Goal: Task Accomplishment & Management: Manage account settings

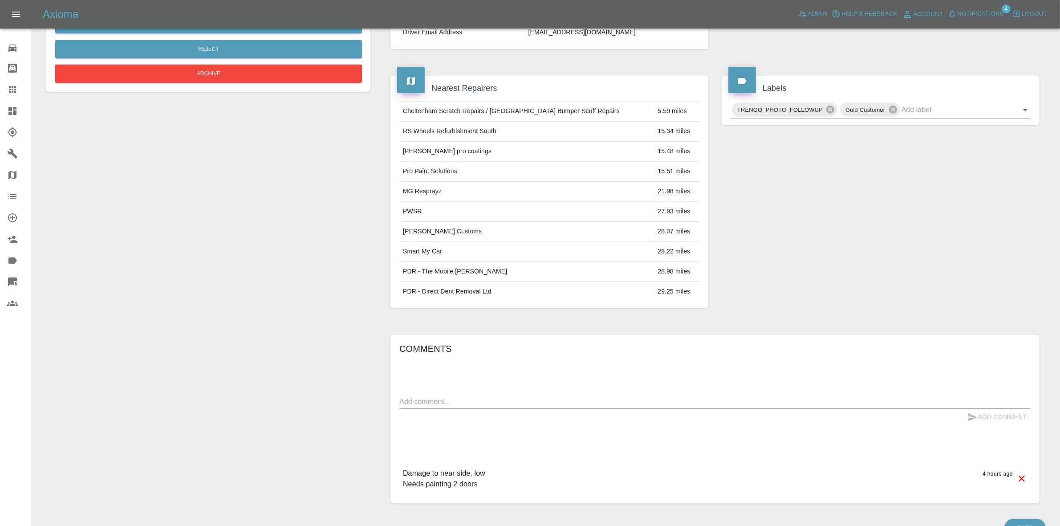
scroll to position [315, 0]
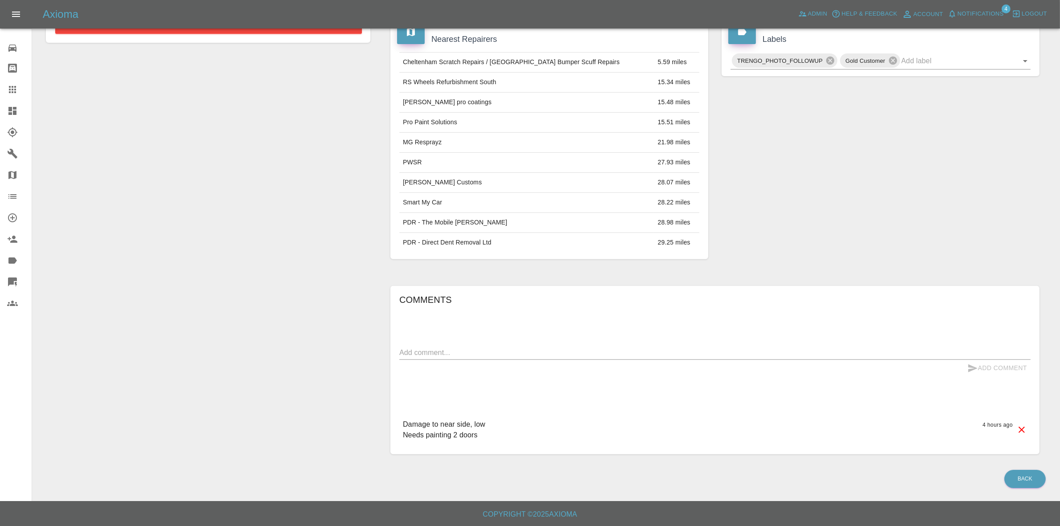
click at [967, 7] on button "Notifications" at bounding box center [976, 14] width 61 height 14
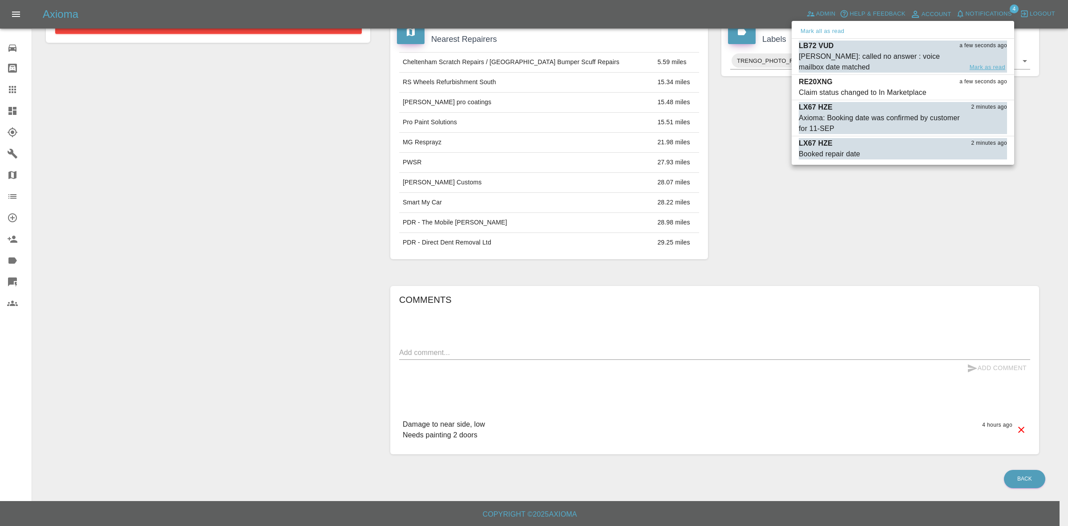
click at [978, 65] on button "Mark as read" at bounding box center [987, 67] width 39 height 10
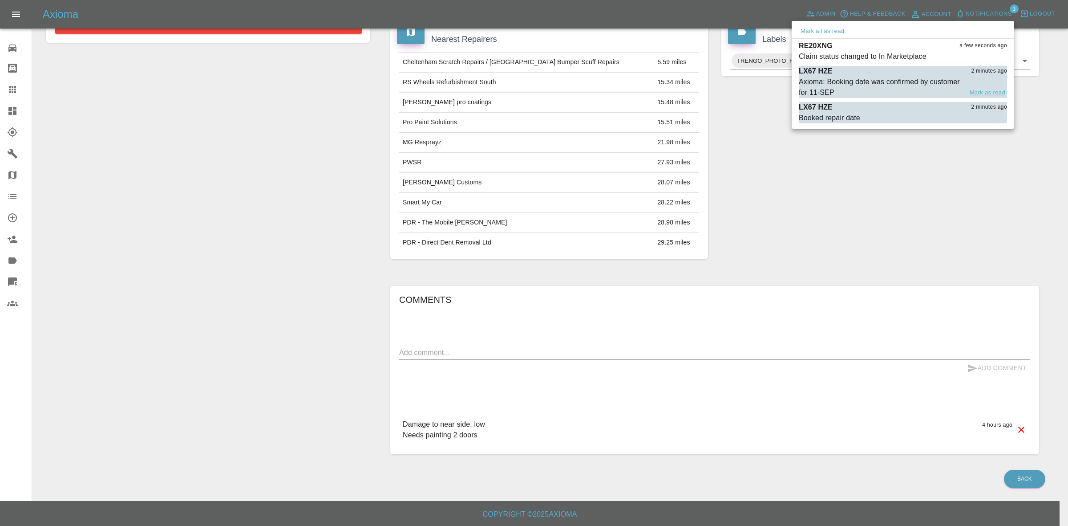
click at [986, 90] on button "Mark as read" at bounding box center [987, 93] width 39 height 10
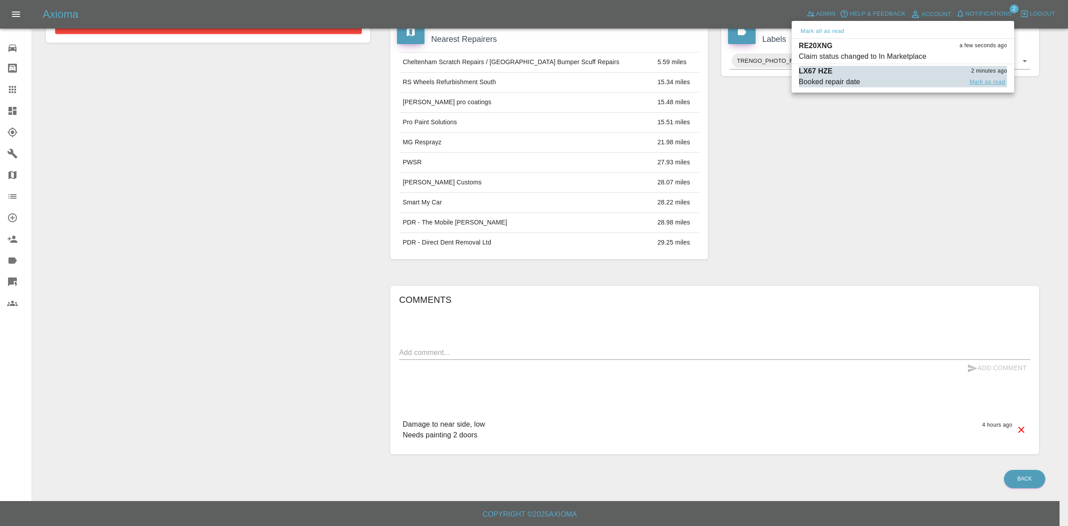
click at [987, 84] on button "Mark as read" at bounding box center [987, 82] width 39 height 10
drag, startPoint x: 902, startPoint y: 152, endPoint x: 818, endPoint y: 267, distance: 142.7
click at [891, 158] on div at bounding box center [534, 263] width 1068 height 526
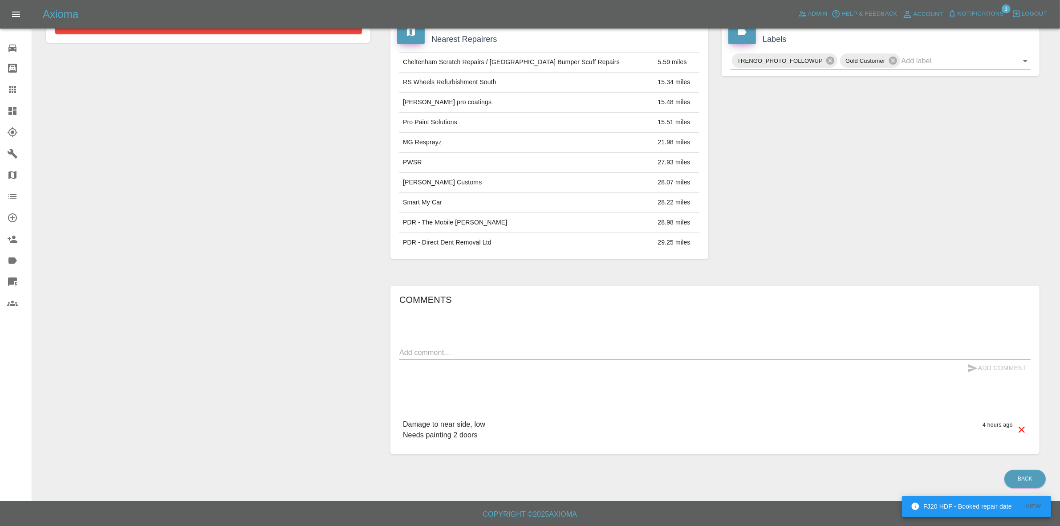
click at [994, 21] on span "Notifications 3" at bounding box center [976, 14] width 61 height 14
click at [975, 17] on span "Notifications" at bounding box center [981, 14] width 46 height 10
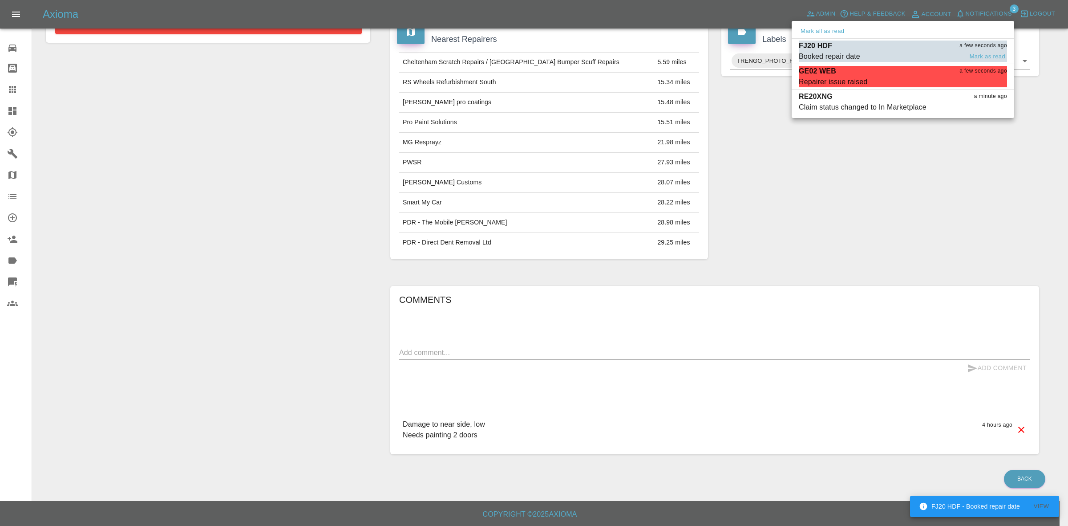
click at [982, 54] on button "Mark as read" at bounding box center [987, 57] width 39 height 10
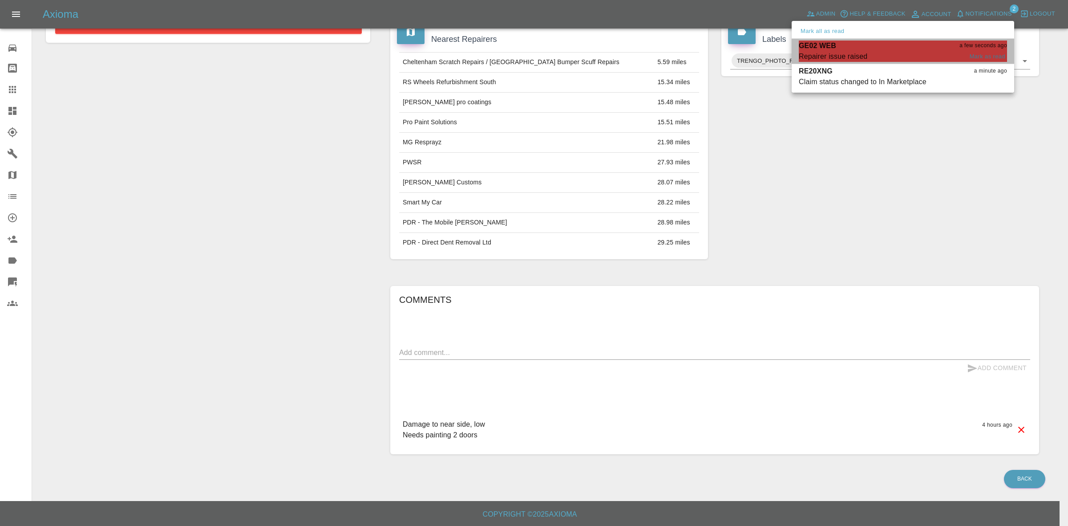
click at [896, 49] on div "GE02 WEB a few seconds ago" at bounding box center [903, 46] width 208 height 11
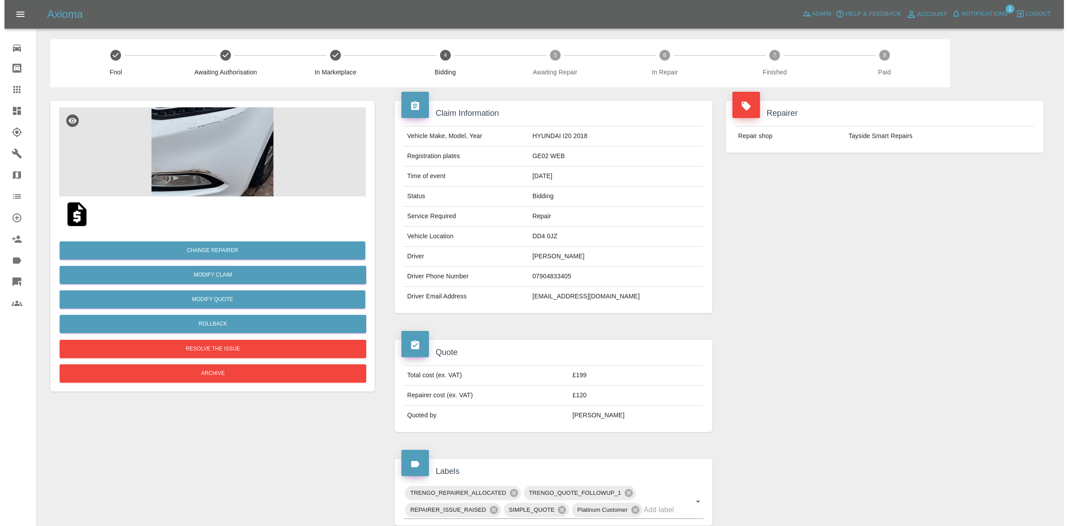
scroll to position [321, 0]
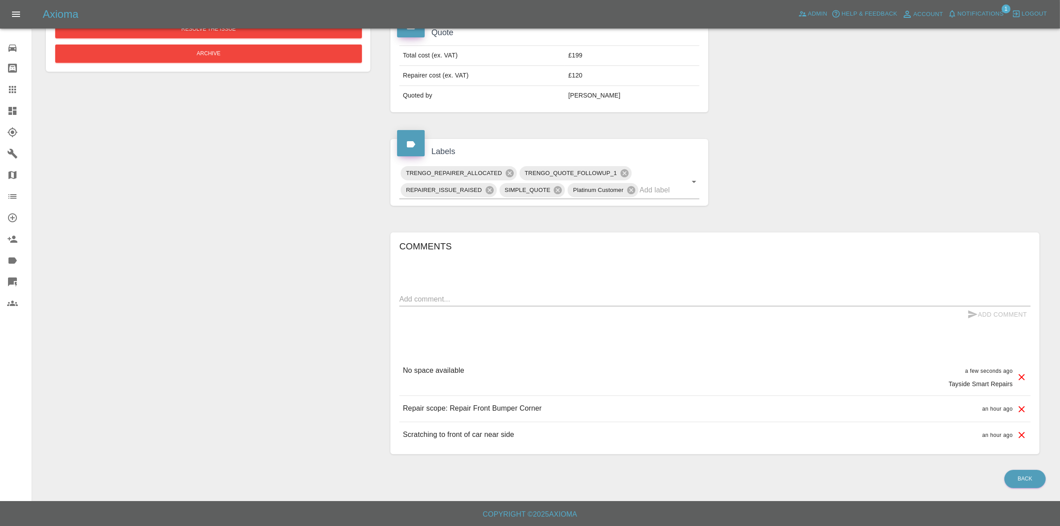
click at [1021, 375] on icon at bounding box center [1022, 377] width 6 height 6
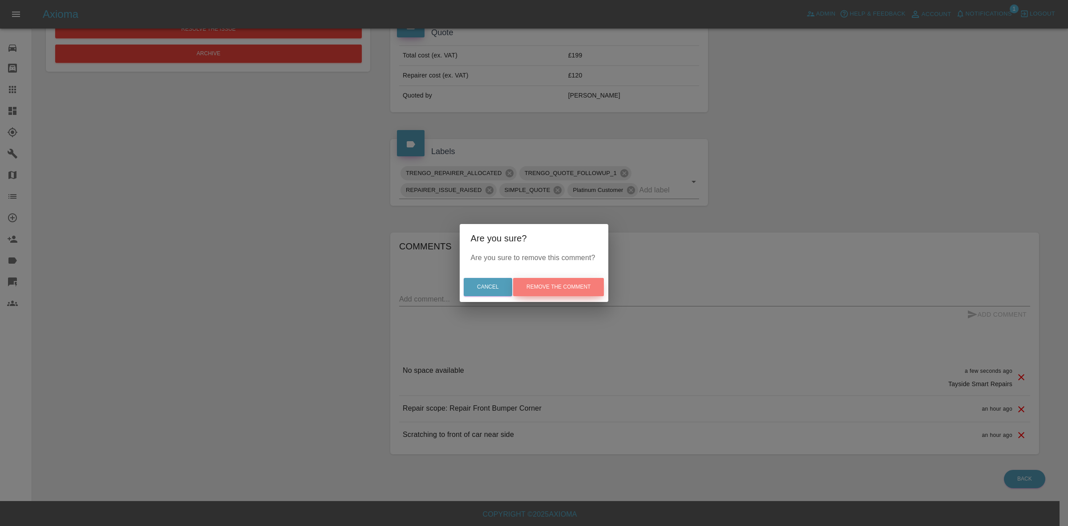
click at [552, 281] on button "Remove the comment" at bounding box center [558, 287] width 91 height 18
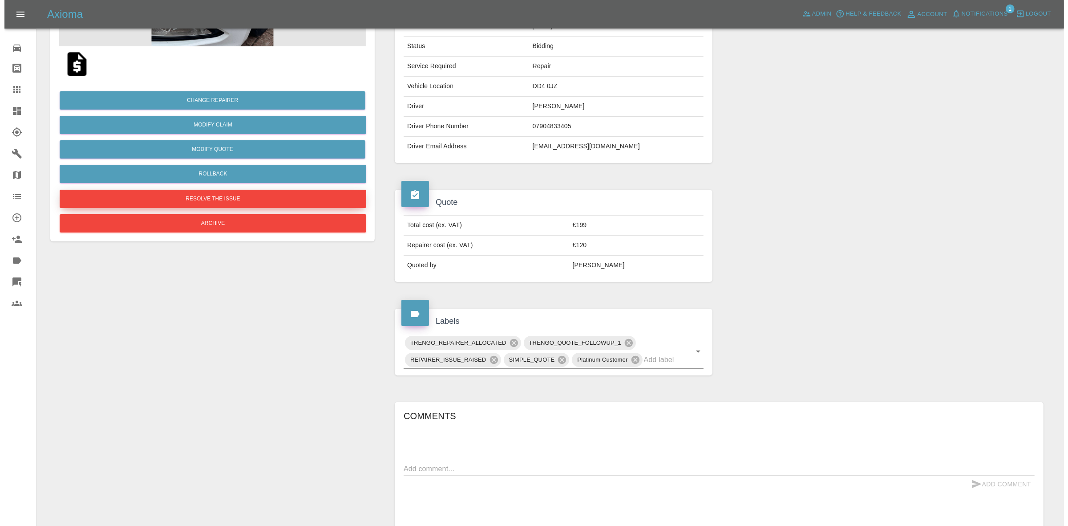
scroll to position [61, 0]
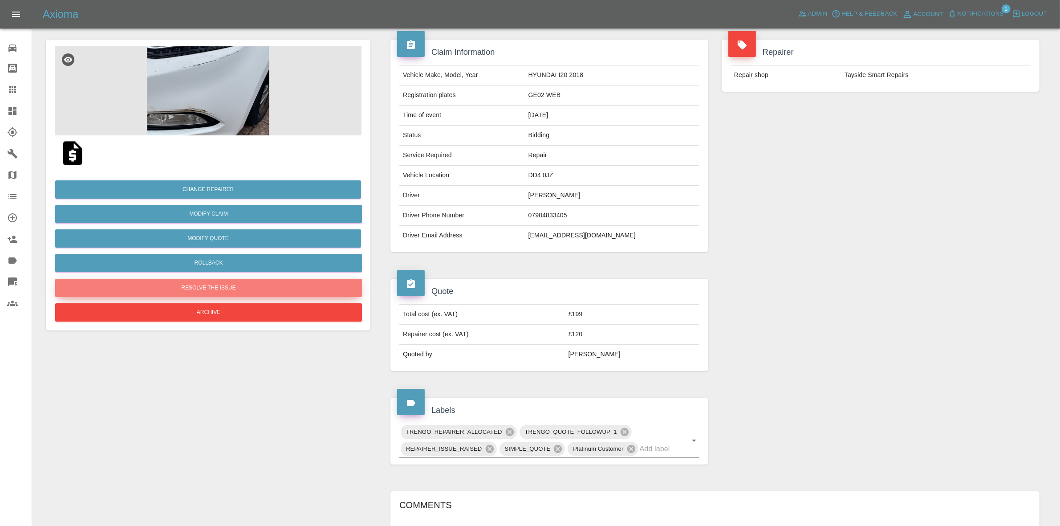
click at [183, 284] on button "Resolve the issue" at bounding box center [208, 288] width 307 height 18
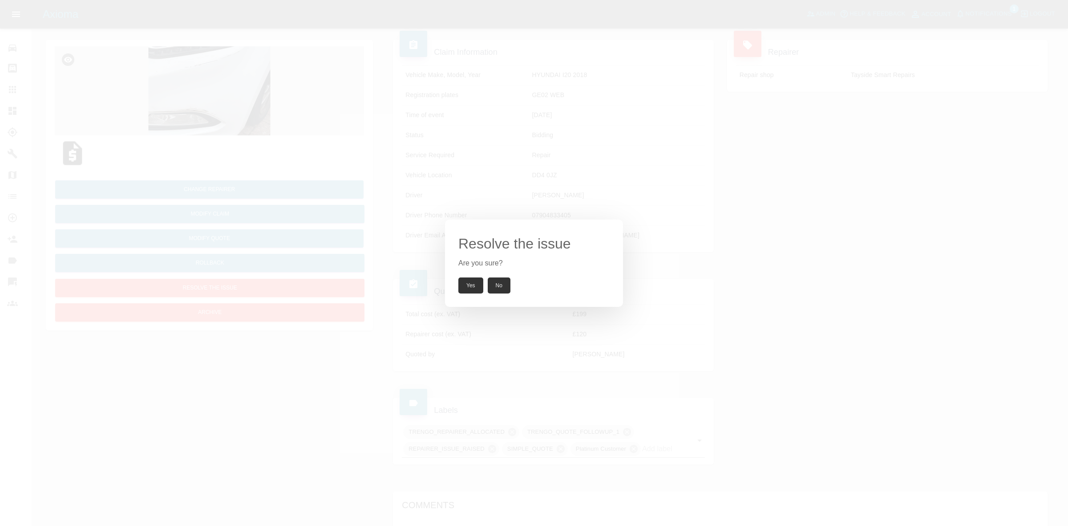
click at [470, 283] on button "Yes" at bounding box center [471, 285] width 25 height 16
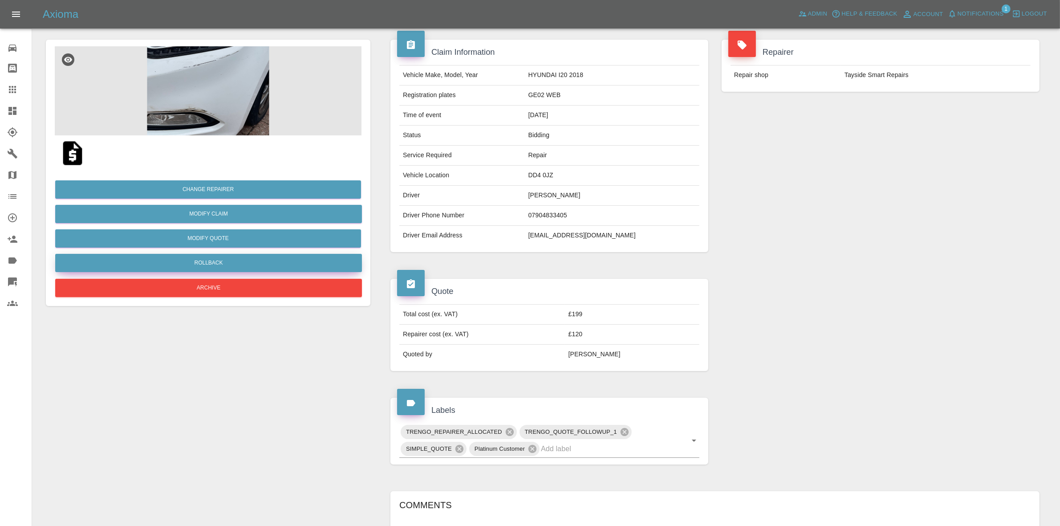
click at [210, 265] on button "Rollback" at bounding box center [208, 263] width 307 height 18
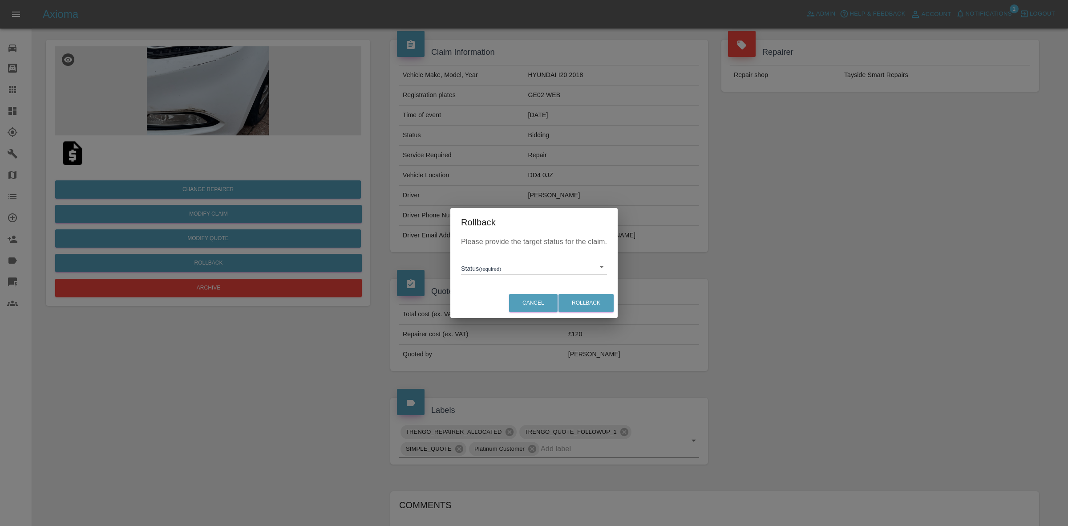
click at [495, 266] on body "Axioma Admin Help & Feedback Account Notifications 1 Logout 0 Repair home Bodys…" at bounding box center [534, 343] width 1068 height 808
click at [500, 304] on li "In Marketplace" at bounding box center [534, 307] width 142 height 20
type input "in-marketplace"
drag, startPoint x: 598, startPoint y: 301, endPoint x: 589, endPoint y: 304, distance: 9.6
click at [597, 302] on button "Rollback" at bounding box center [586, 303] width 55 height 18
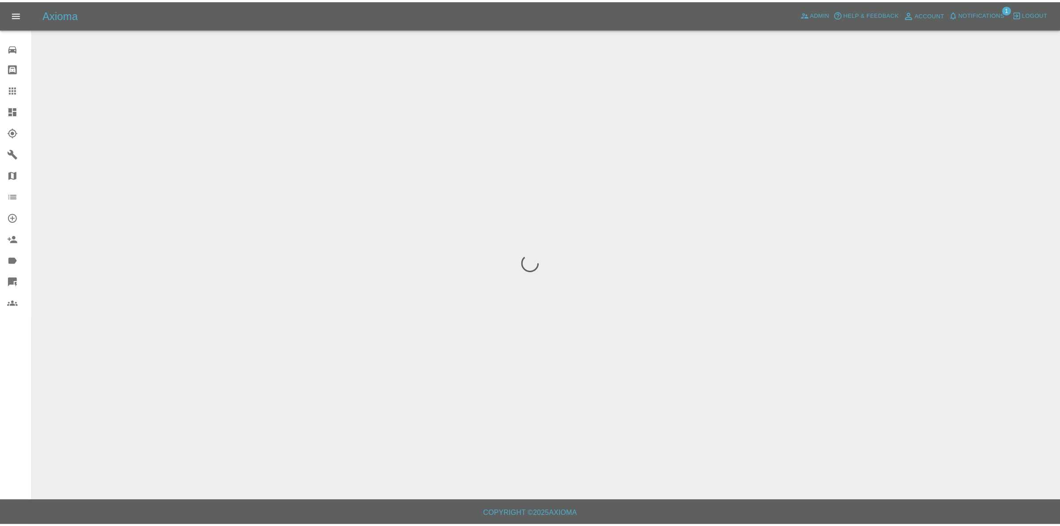
scroll to position [0, 0]
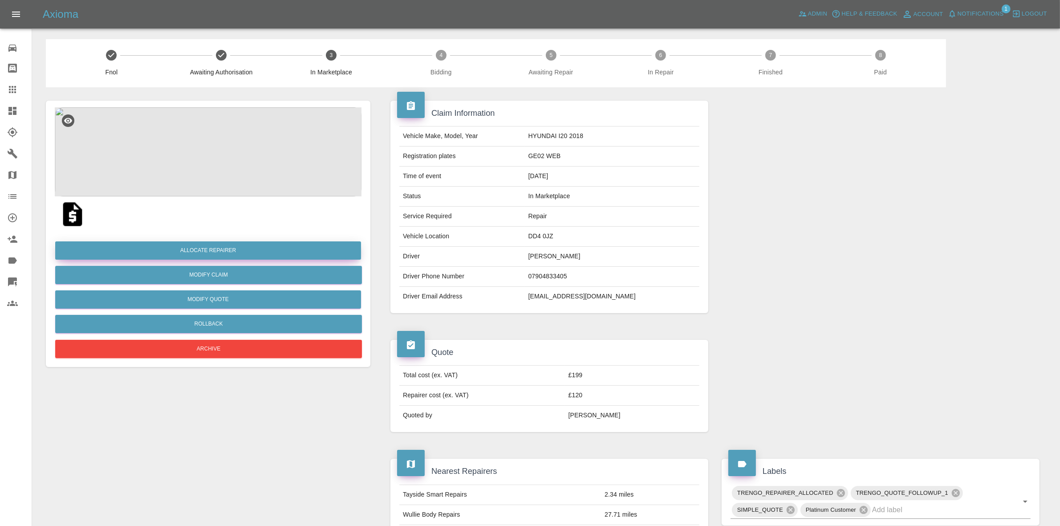
click at [188, 251] on button "Allocate Repairer" at bounding box center [208, 250] width 306 height 18
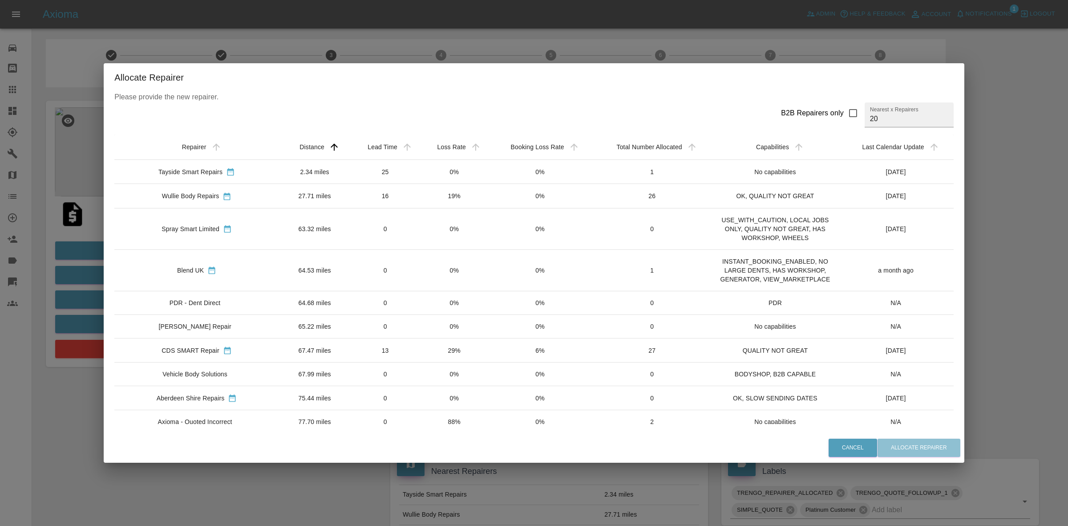
click at [459, 202] on td "19%" at bounding box center [454, 196] width 68 height 24
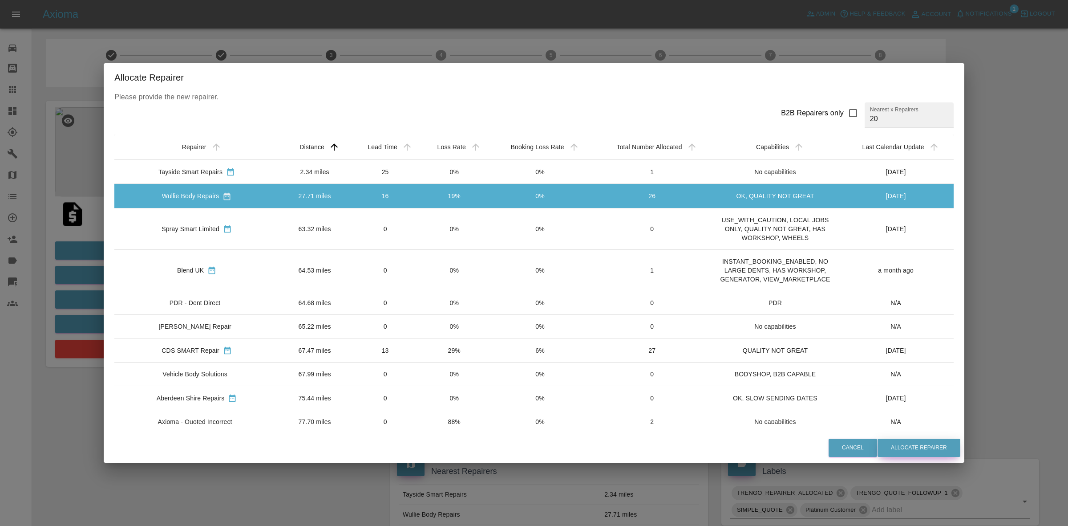
click at [945, 445] on button "Allocate Repairer" at bounding box center [919, 448] width 83 height 18
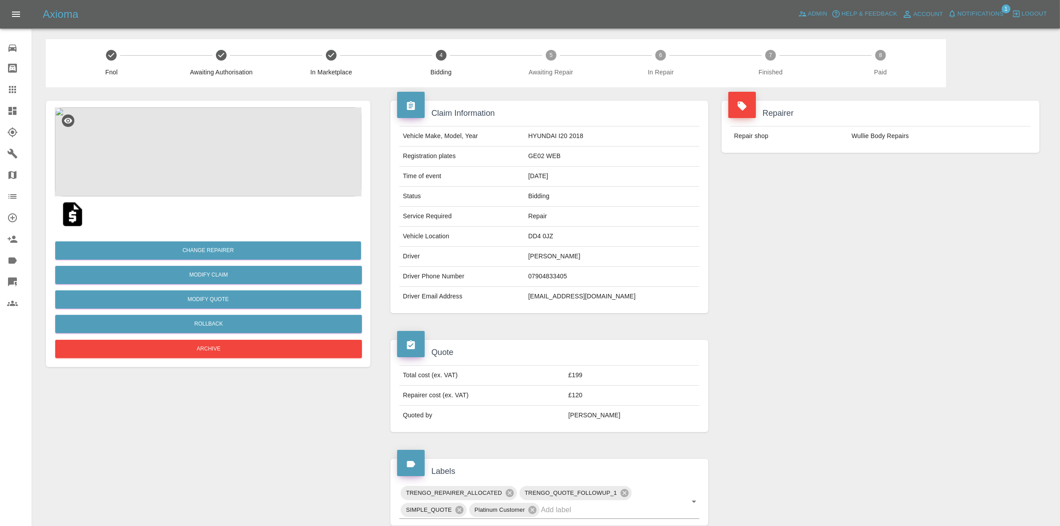
click at [934, 182] on div "Repairer Repair shop Wullie Body Repairs" at bounding box center [880, 206] width 331 height 239
